Goal: Task Accomplishment & Management: Manage account settings

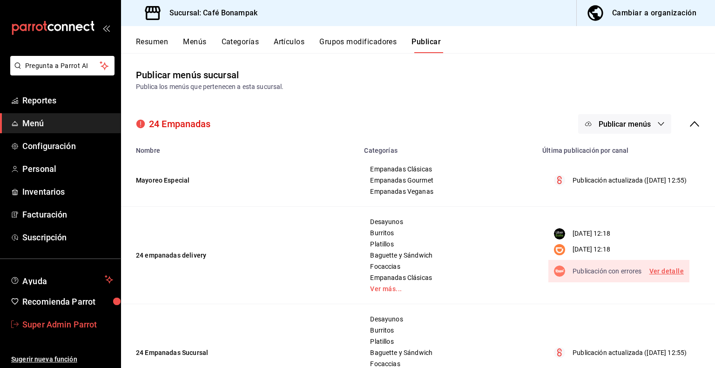
click at [62, 327] on span "Super Admin Parrot" at bounding box center [67, 324] width 91 height 13
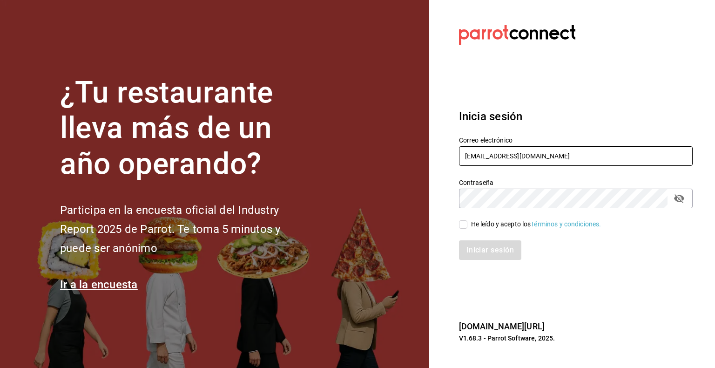
click at [491, 155] on input "comamosempanadas@cun.com" at bounding box center [576, 156] width 234 height 20
type input "habanerito@cdmx.com"
click at [493, 229] on div "Iniciar sesión" at bounding box center [570, 244] width 245 height 31
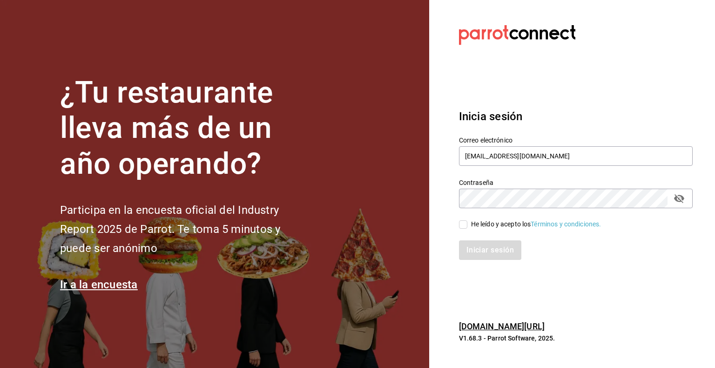
click at [465, 226] on input "He leído y acepto los Términos y condiciones." at bounding box center [463, 224] width 8 height 8
checkbox input "true"
click at [488, 251] on button "Iniciar sesión" at bounding box center [490, 250] width 63 height 20
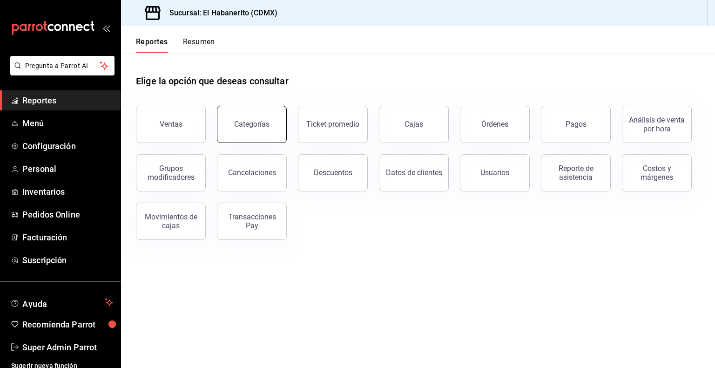
click at [246, 125] on div "Categorías" at bounding box center [251, 124] width 35 height 9
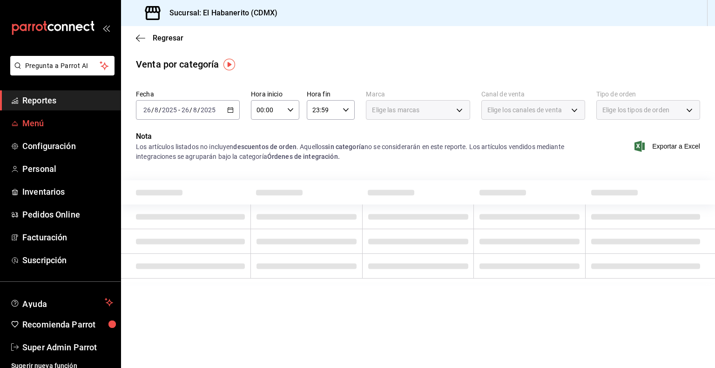
click at [33, 132] on link "Menú" at bounding box center [60, 123] width 121 height 20
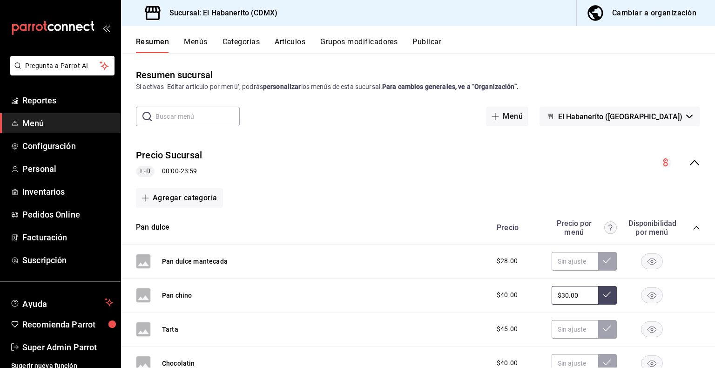
click at [244, 41] on button "Categorías" at bounding box center [242, 45] width 38 height 16
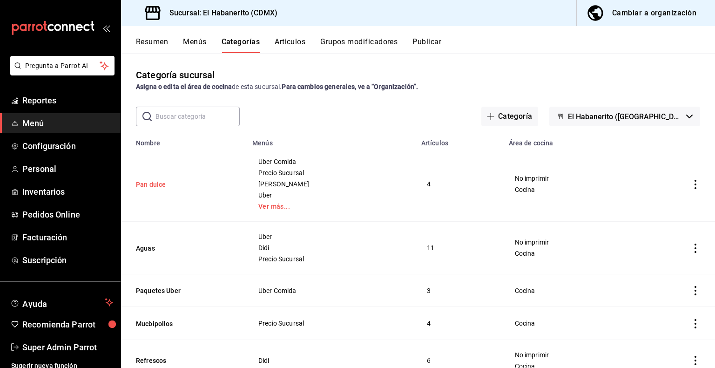
click at [165, 185] on button "Pan dulce" at bounding box center [182, 184] width 93 height 9
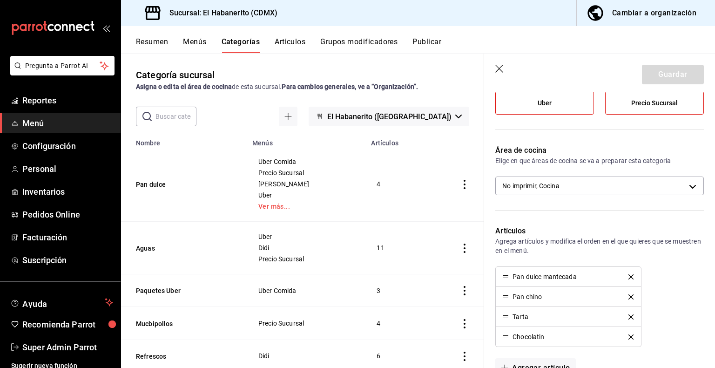
scroll to position [164, 0]
click at [501, 66] on icon "button" at bounding box center [500, 69] width 9 height 9
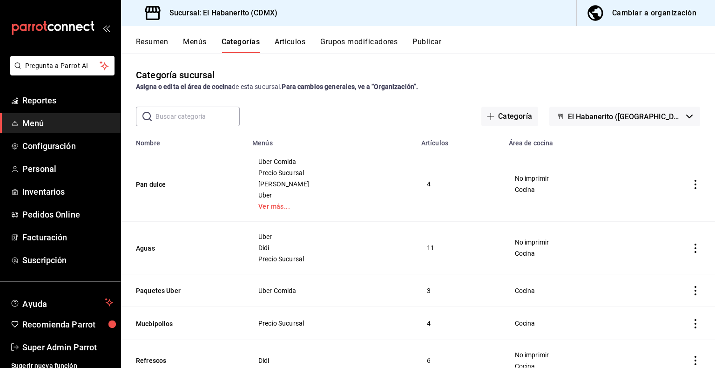
click at [291, 41] on button "Artículos" at bounding box center [290, 45] width 31 height 16
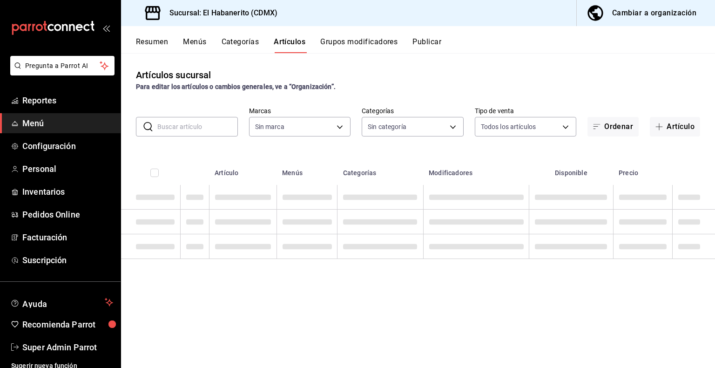
type input "6276b122-d3fc-422a-a73b-602c4638c799,bafeb19d-c21b-4df4-a5bf-1e33dbabbf9b"
type input "ac81439e-0213-4300-a52d-22bec5d08616,39a6c69f-4847-4bb2-91ec-0d6aa610db92,8e518…"
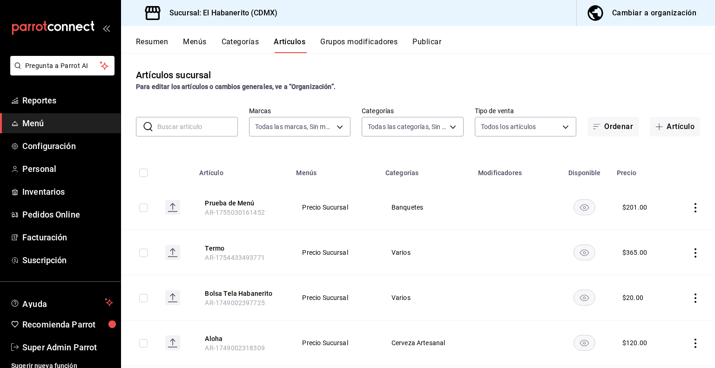
click at [198, 128] on input "text" at bounding box center [197, 126] width 81 height 19
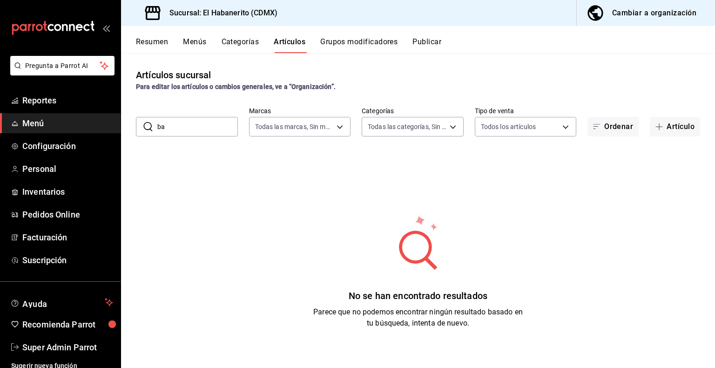
type input "b"
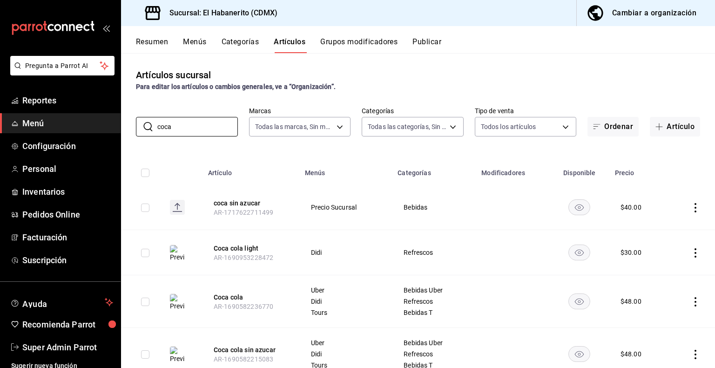
type input "coca"
click at [360, 198] on td "Precio Sucursal" at bounding box center [345, 207] width 93 height 45
click at [228, 203] on button "coca sin azucar" at bounding box center [251, 202] width 75 height 9
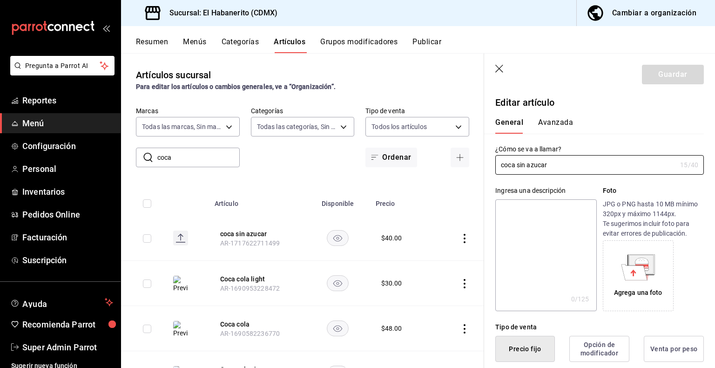
type input "$40.00"
click at [239, 325] on button "Coca cola" at bounding box center [257, 324] width 75 height 9
type textarea "x"
type input "$48.00"
type input "E48"
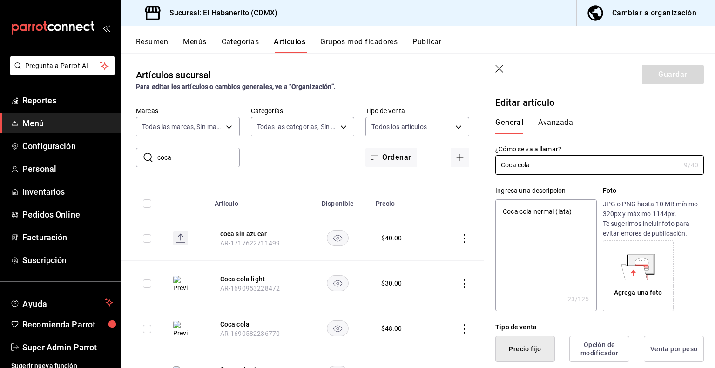
type input "90101500"
radio input "true"
type input "66579f7d-94fd-4521-87db-ffb46f53f957,b109fe29-bffb-4dd6-bb40-06b2836ccaec"
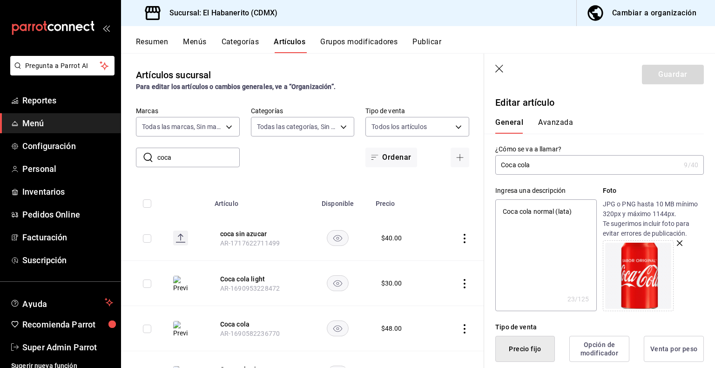
click at [550, 120] on button "Avanzada" at bounding box center [555, 126] width 35 height 16
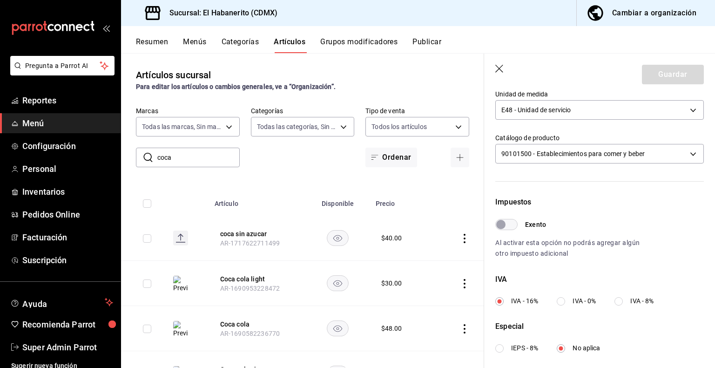
scroll to position [289, 0]
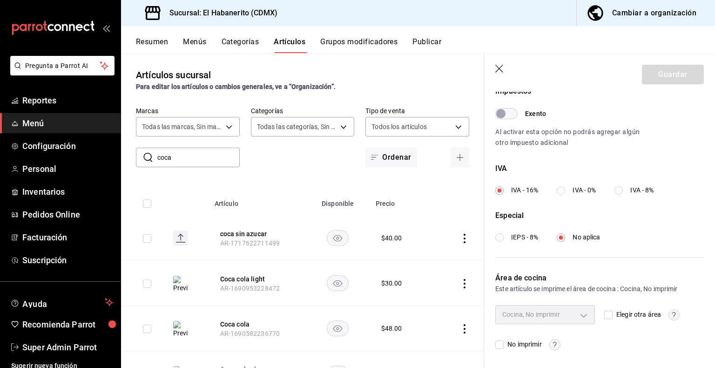
click at [290, 45] on button "Artículos" at bounding box center [290, 45] width 32 height 16
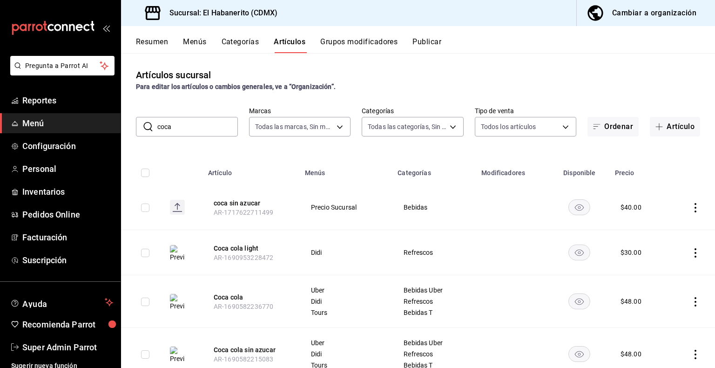
click at [235, 41] on button "Categorías" at bounding box center [241, 45] width 38 height 16
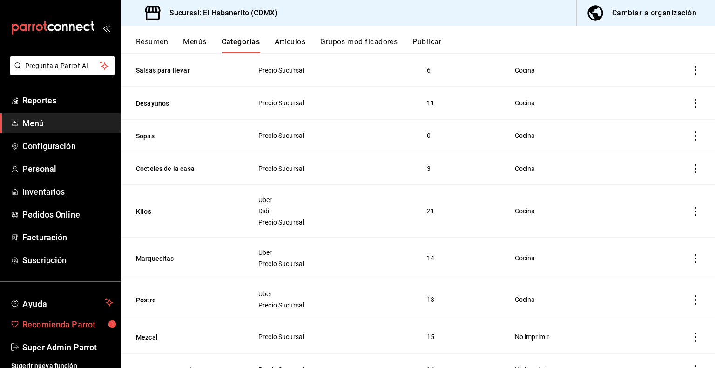
scroll to position [6, 0]
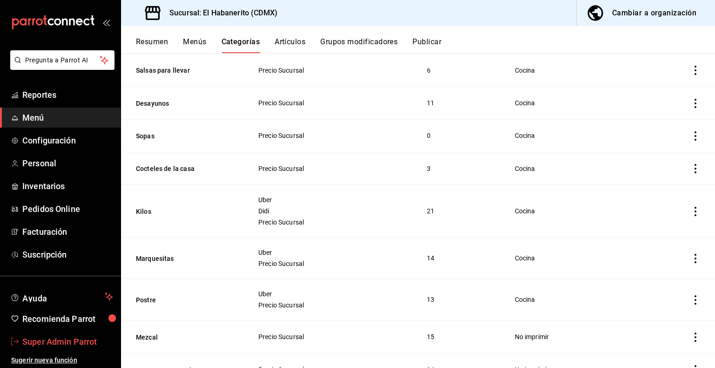
click at [56, 341] on span "Super Admin Parrot" at bounding box center [67, 341] width 91 height 13
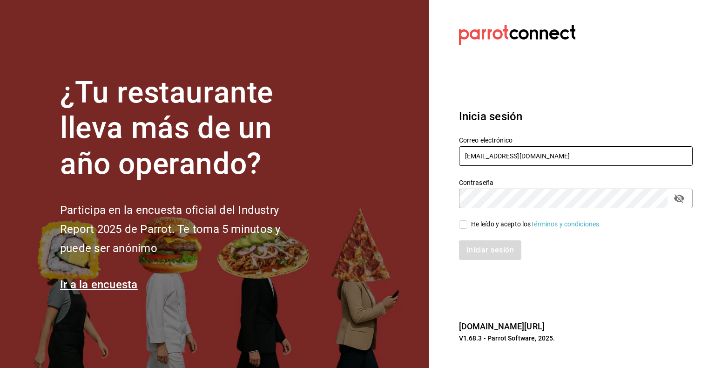
click at [541, 154] on input "habanerito@cdmx.com" at bounding box center [576, 156] width 234 height 20
paste input "taquerialosgrandes@monterrey"
type input "taquerialosgrandes@monterrey.com"
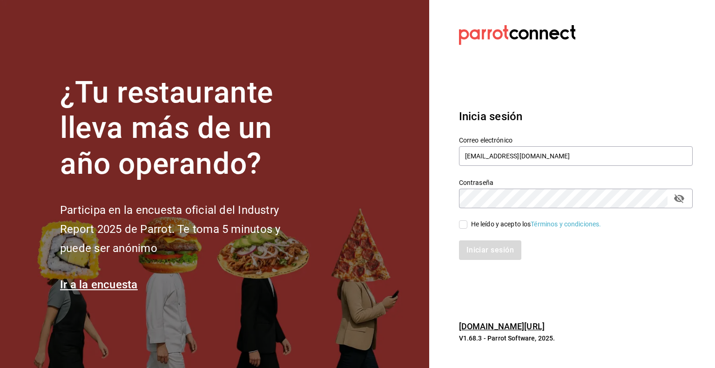
click at [486, 228] on div "He leído y acepto los Términos y condiciones." at bounding box center [536, 224] width 130 height 10
click at [468, 228] on input "He leído y acepto los Términos y condiciones." at bounding box center [463, 224] width 8 height 8
checkbox input "true"
click at [494, 250] on button "Iniciar sesión" at bounding box center [490, 250] width 63 height 20
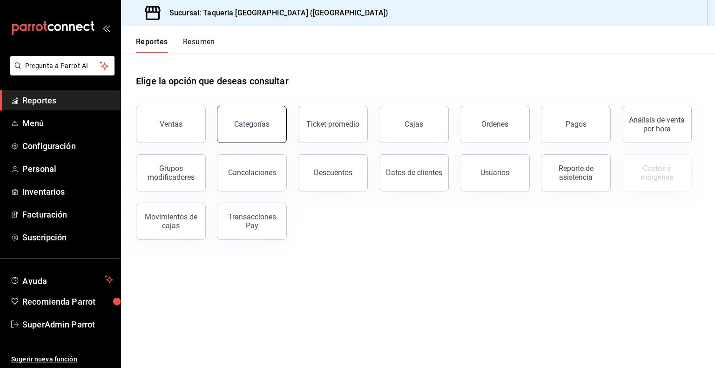
click at [245, 125] on div "Categorías" at bounding box center [251, 124] width 35 height 9
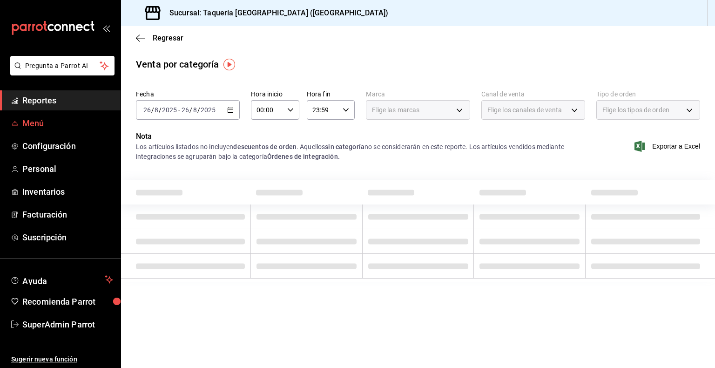
click at [34, 128] on span "Menú" at bounding box center [67, 123] width 91 height 13
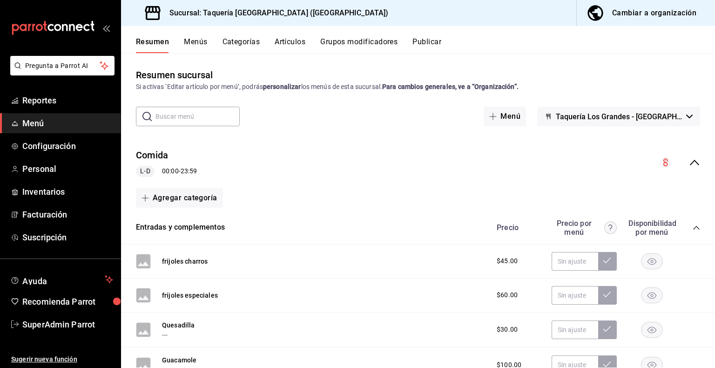
click at [240, 48] on button "Categorías" at bounding box center [242, 45] width 38 height 16
